Goal: Transaction & Acquisition: Purchase product/service

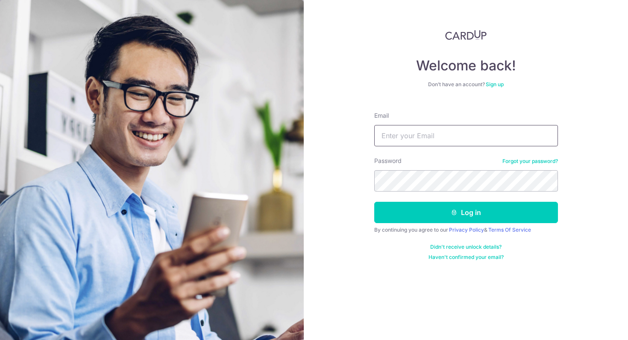
click at [421, 138] on input "Email" at bounding box center [466, 135] width 184 height 21
type input "deepti.malik09@gmail.com"
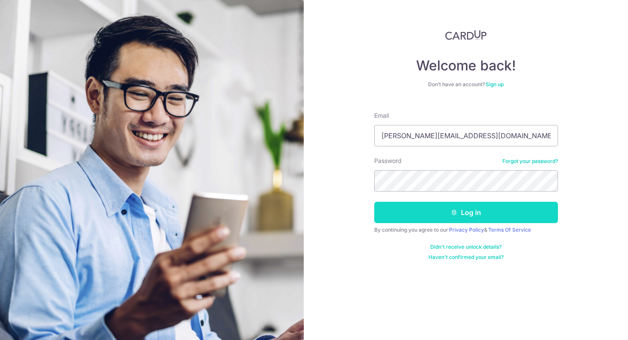
click at [459, 214] on button "Log in" at bounding box center [466, 212] width 184 height 21
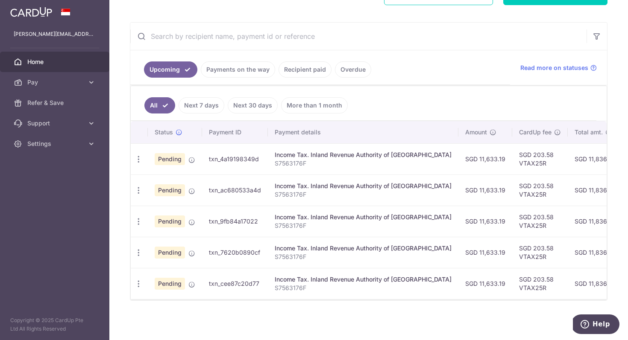
click at [315, 74] on link "Recipient paid" at bounding box center [305, 70] width 53 height 16
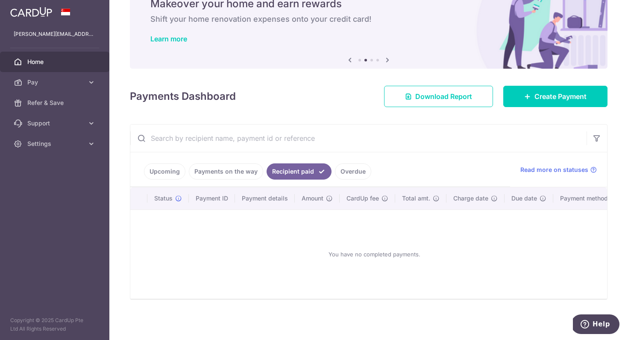
scroll to position [0, 8]
click at [172, 198] on icon at bounding box center [170, 198] width 7 height 7
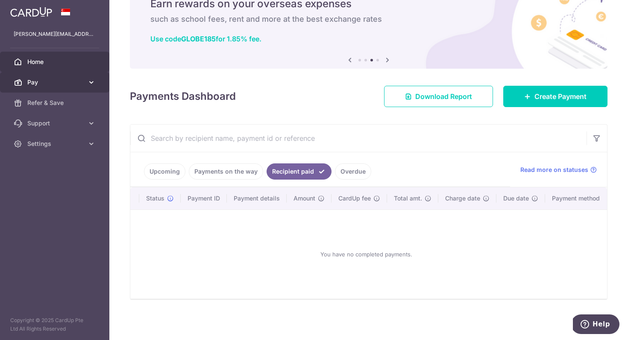
click at [52, 79] on span "Pay" at bounding box center [55, 82] width 56 height 9
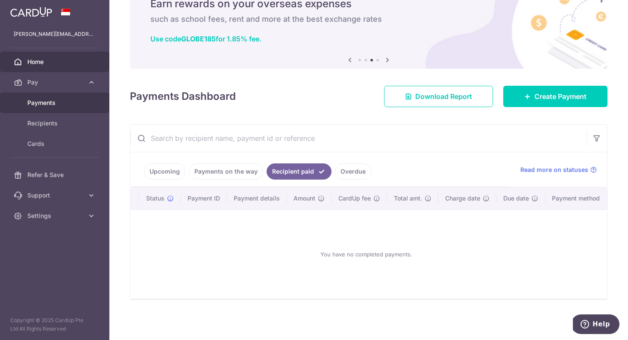
click at [50, 105] on span "Payments" at bounding box center [55, 103] width 56 height 9
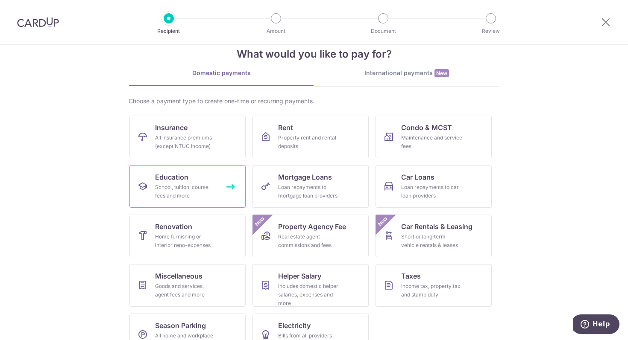
scroll to position [42, 0]
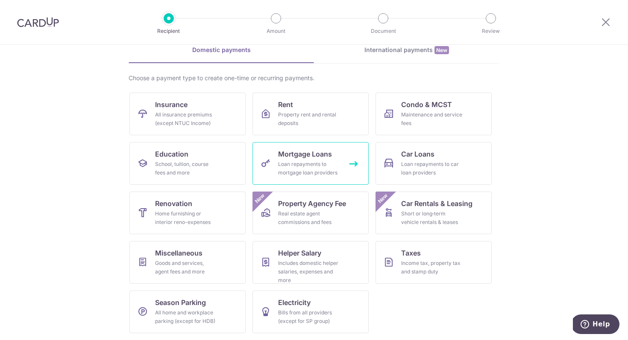
click at [292, 167] on div "Loan repayments to mortgage loan providers" at bounding box center [309, 168] width 62 height 17
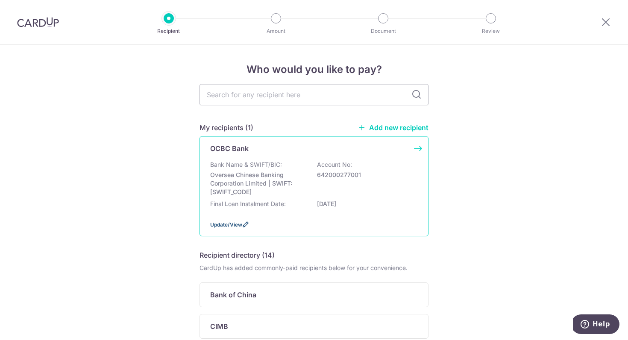
click at [232, 224] on span "Update/View" at bounding box center [226, 225] width 32 height 6
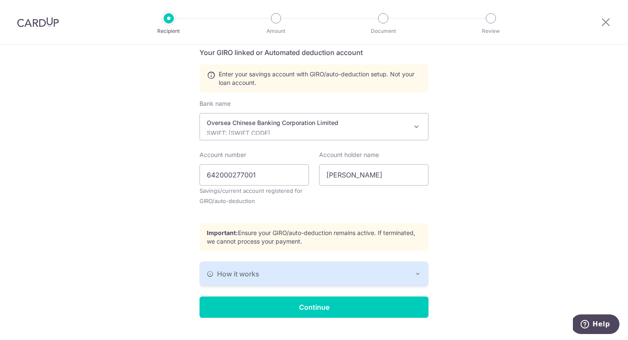
scroll to position [198, 0]
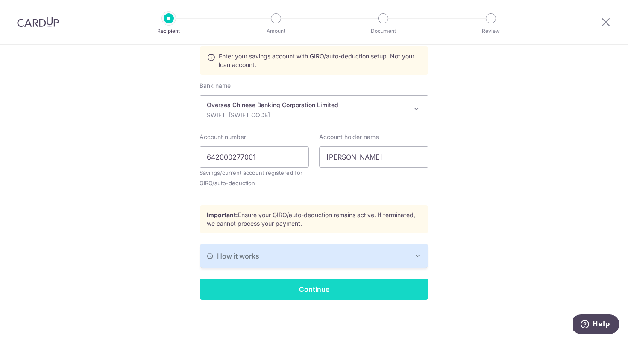
click at [313, 289] on input "Continue" at bounding box center [313, 289] width 229 height 21
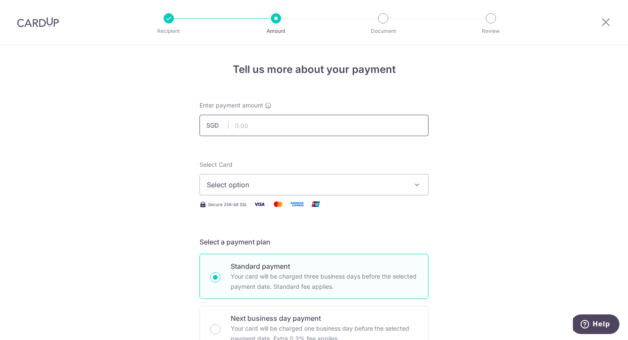
click at [301, 131] on input "text" at bounding box center [313, 125] width 229 height 21
type input "7,542.70"
click at [252, 188] on span "Select option" at bounding box center [306, 185] width 199 height 10
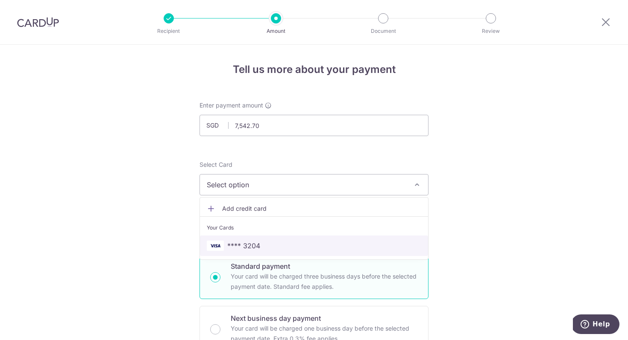
click at [241, 245] on span "**** 3204" at bounding box center [243, 246] width 33 height 10
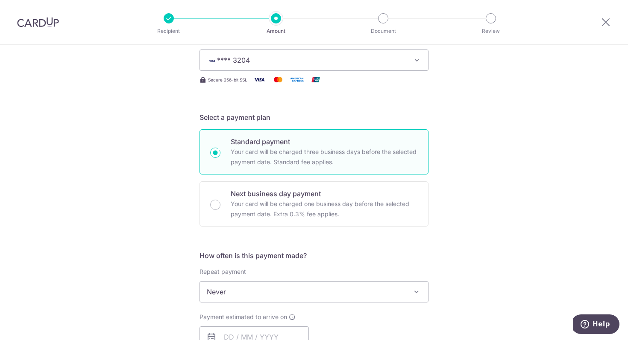
scroll to position [125, 0]
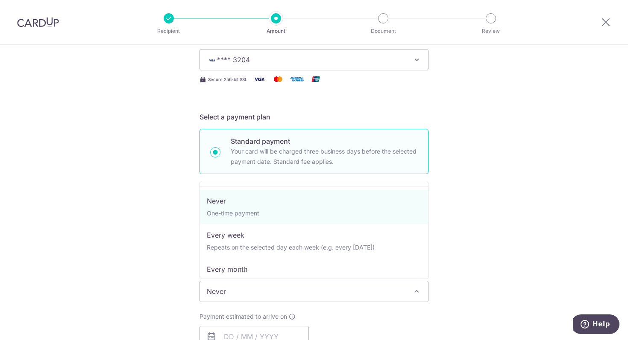
click at [417, 291] on span at bounding box center [416, 292] width 10 height 10
select select "3"
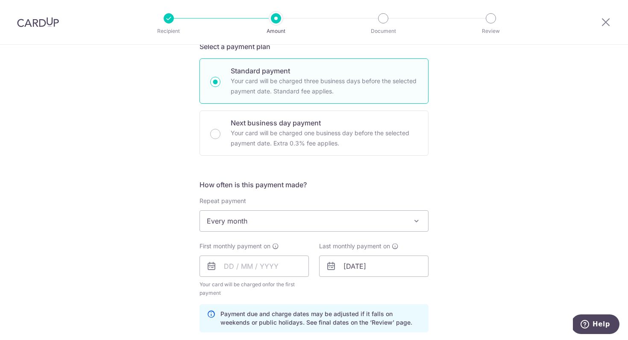
scroll to position [201, 0]
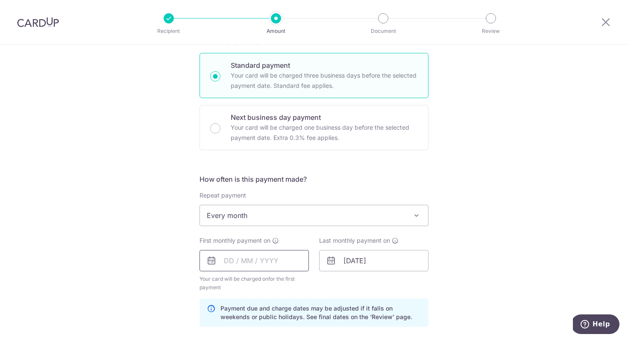
click at [270, 264] on input "text" at bounding box center [253, 260] width 109 height 21
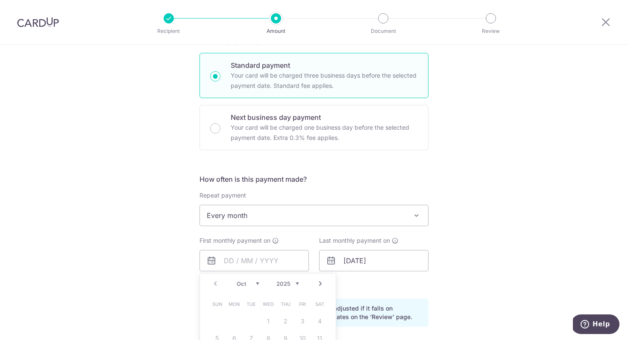
click at [175, 259] on div "Tell us more about your payment Enter payment amount SGD 7,542.70 7542.70 Selec…" at bounding box center [314, 252] width 628 height 816
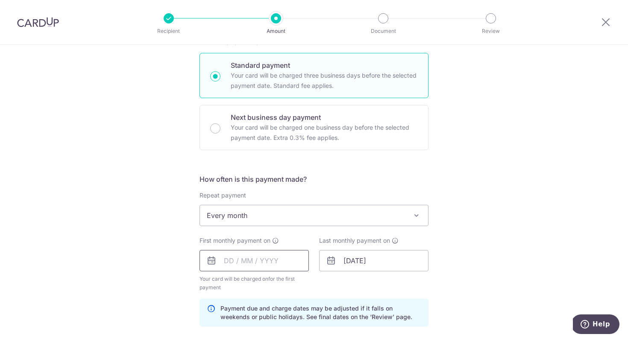
click at [219, 257] on input "text" at bounding box center [253, 260] width 109 height 21
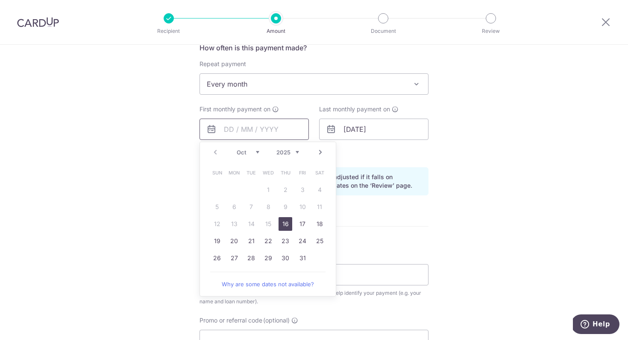
scroll to position [335, 0]
click at [300, 241] on link "24" at bounding box center [303, 239] width 14 height 14
type input "24/10/2025"
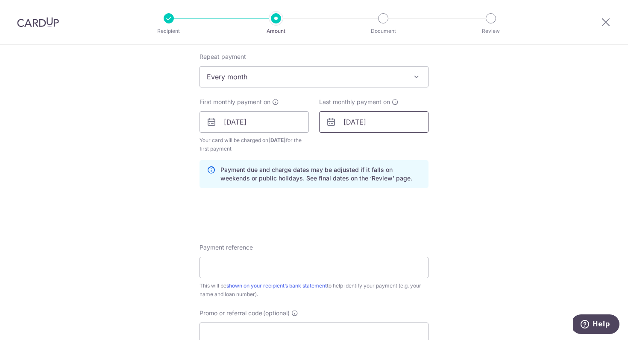
scroll to position [341, 0]
click at [270, 259] on input "Payment reference" at bounding box center [313, 266] width 229 height 21
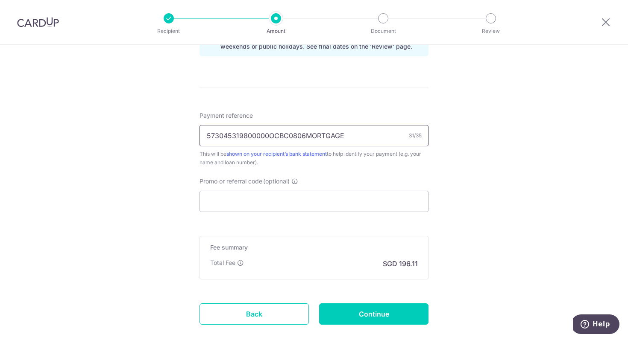
scroll to position [474, 0]
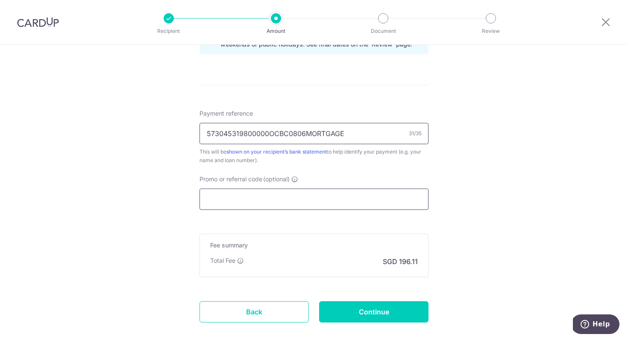
type input "573045319800000OCBC0806MORTGAGE"
click at [282, 197] on input "Promo or referral code (optional)" at bounding box center [313, 199] width 229 height 21
paste input "3HOME25R"
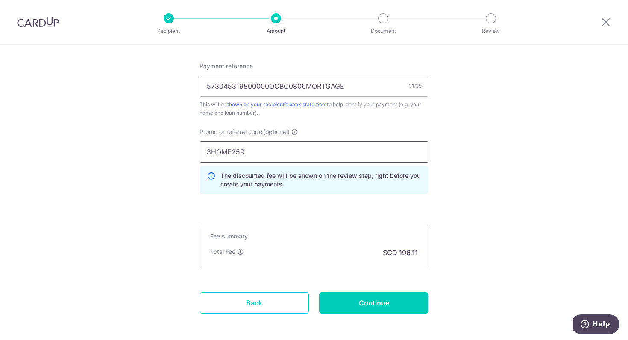
scroll to position [559, 0]
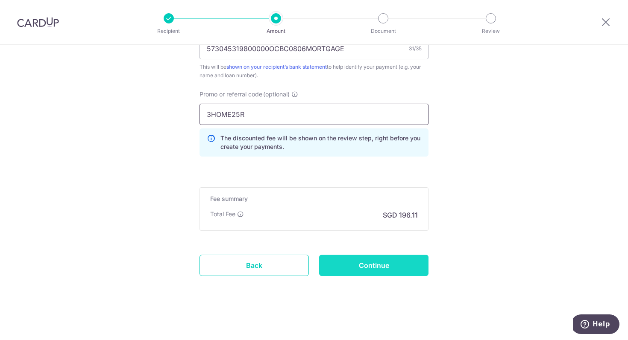
type input "3HOME25R"
click at [367, 262] on input "Continue" at bounding box center [373, 265] width 109 height 21
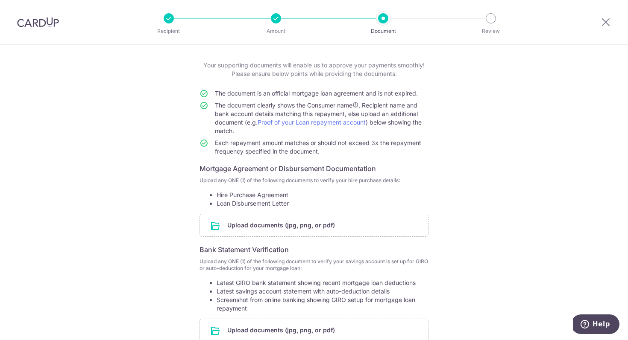
scroll to position [29, 0]
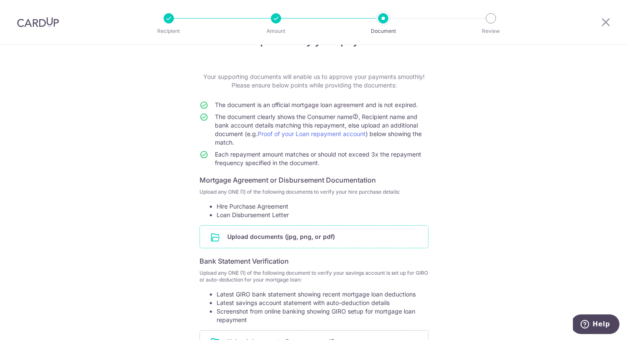
click at [331, 235] on input "file" at bounding box center [314, 237] width 228 height 22
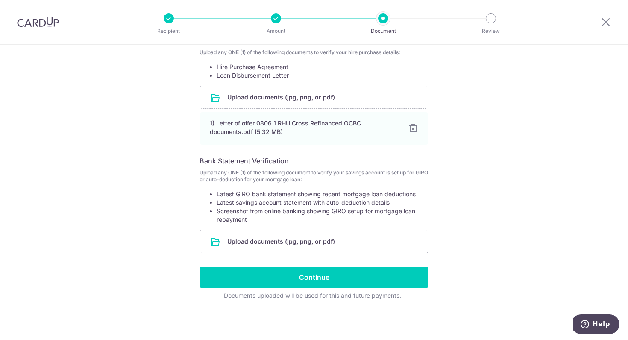
scroll to position [168, 0]
click at [315, 240] on input "file" at bounding box center [314, 242] width 228 height 22
click at [292, 246] on input "file" at bounding box center [314, 242] width 228 height 22
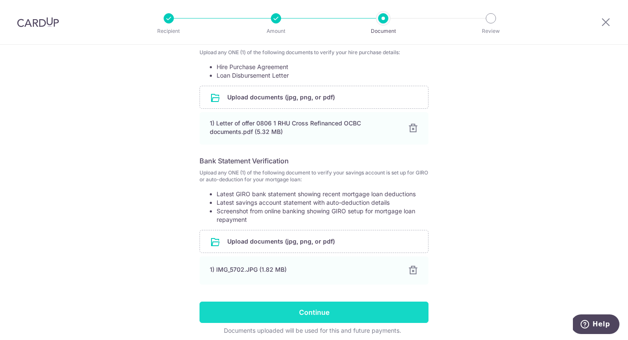
click at [312, 309] on input "Continue" at bounding box center [313, 312] width 229 height 21
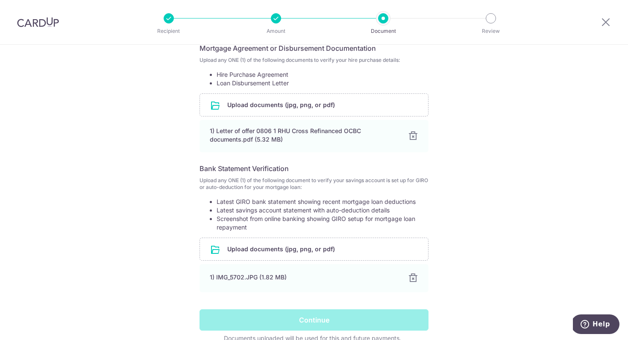
scroll to position [176, 0]
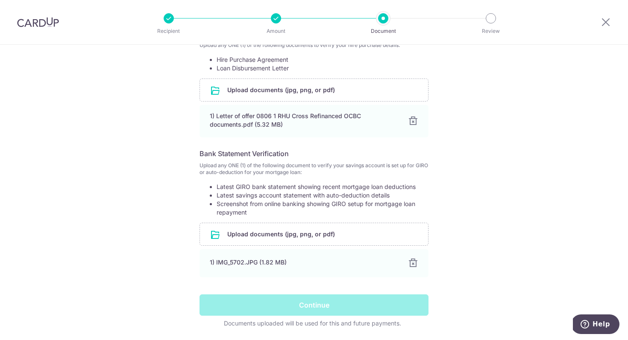
click at [311, 306] on div "Continue" at bounding box center [313, 305] width 239 height 21
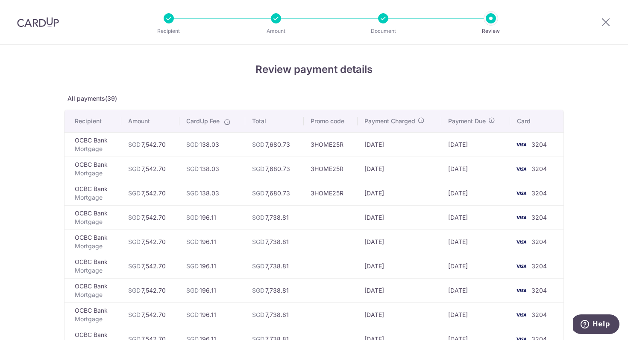
click at [292, 152] on td "SGD 7,680.73" at bounding box center [274, 144] width 59 height 24
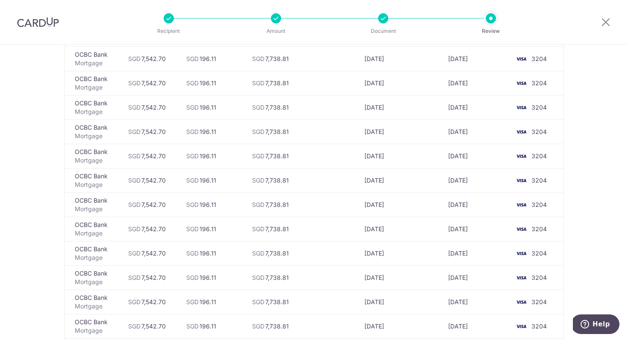
scroll to position [897, 0]
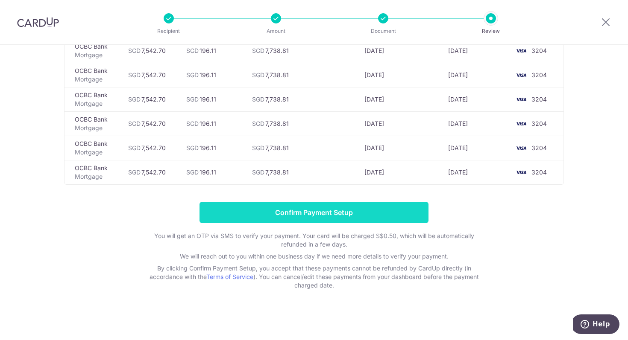
click at [308, 209] on input "Confirm Payment Setup" at bounding box center [313, 212] width 229 height 21
